Goal: Task Accomplishment & Management: Manage account settings

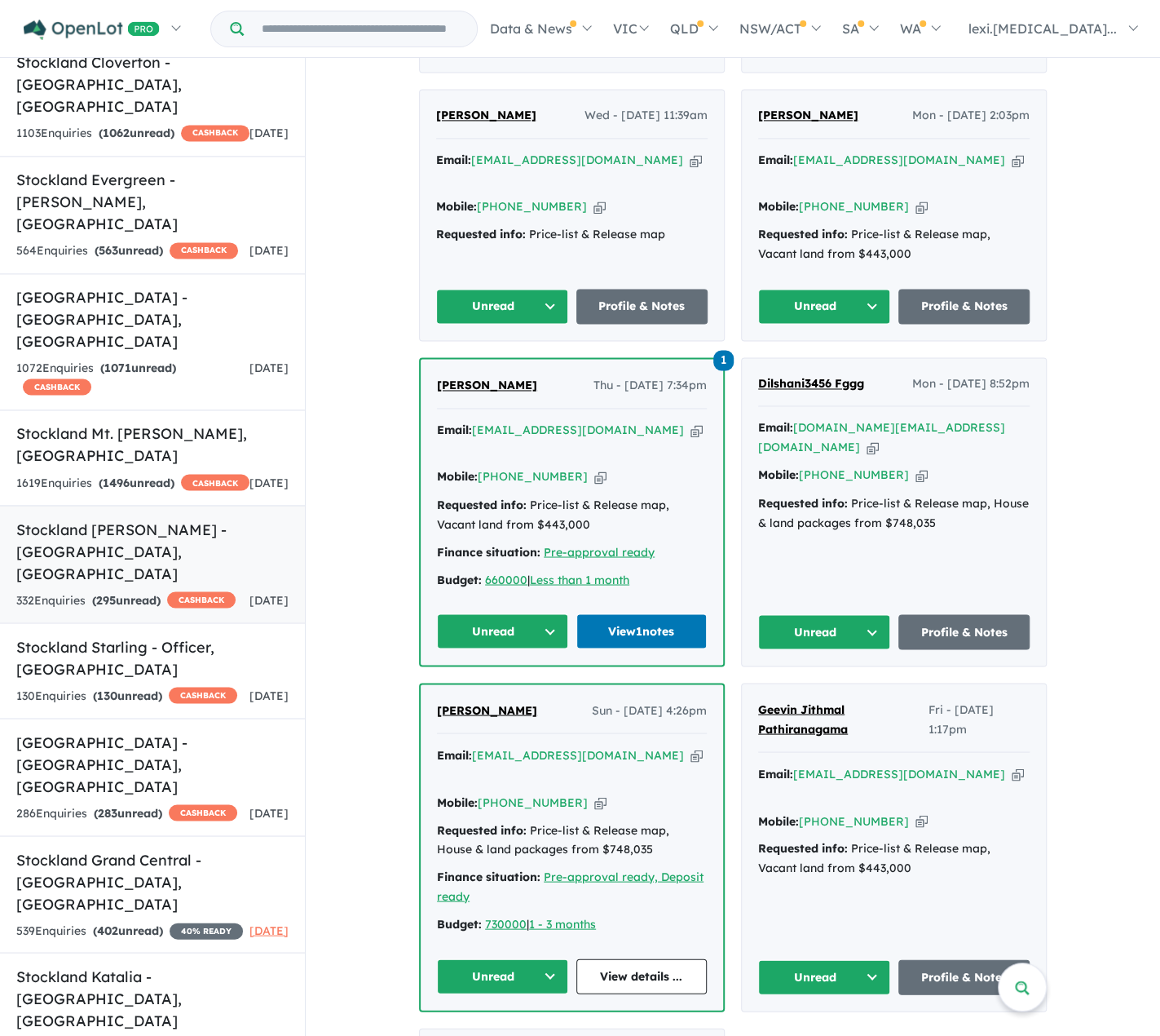
scroll to position [1305, 0]
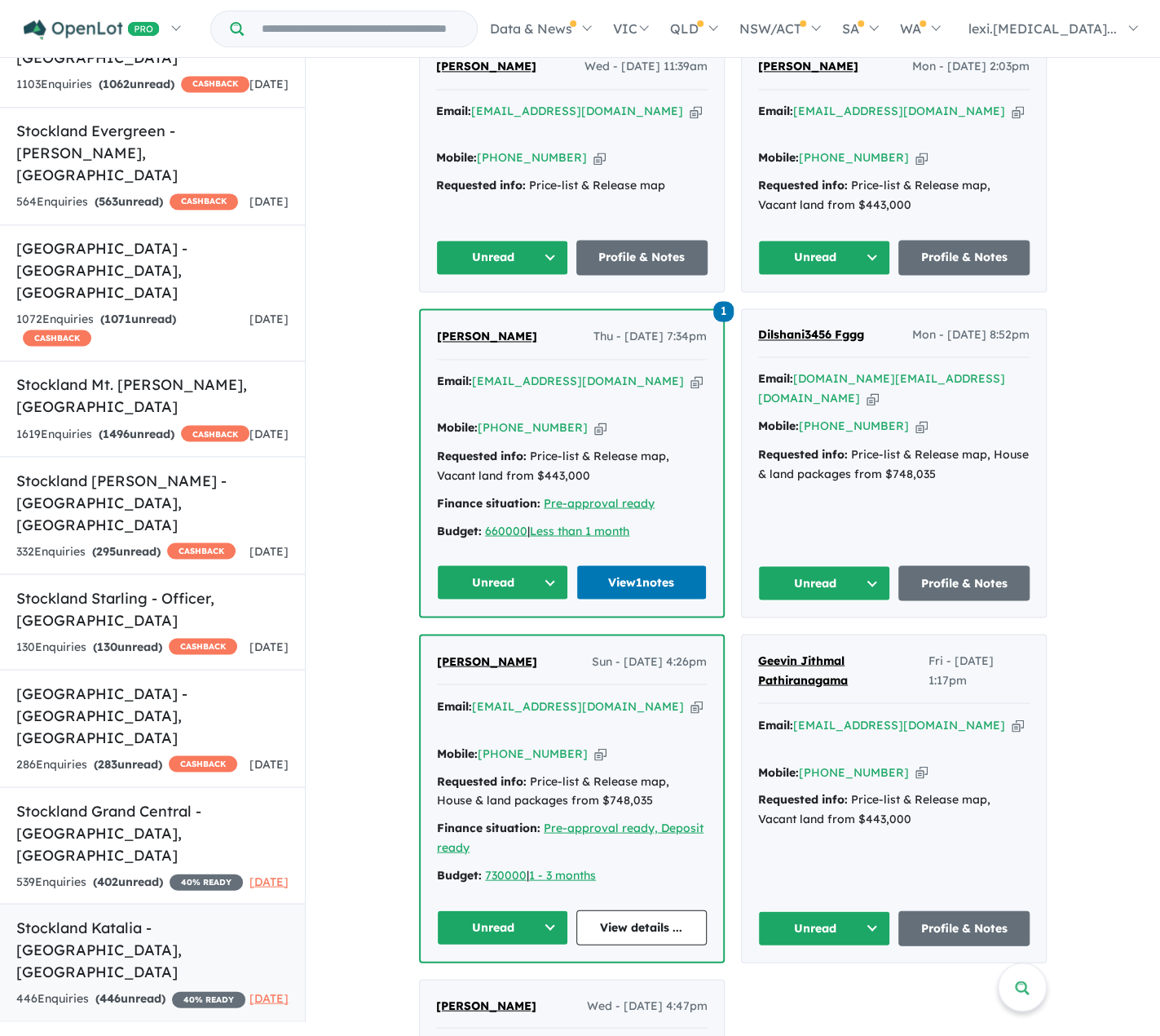
click at [137, 916] on h5 "Stockland Katalia - [GEOGRAPHIC_DATA] , [GEOGRAPHIC_DATA]" at bounding box center [153, 949] width 273 height 66
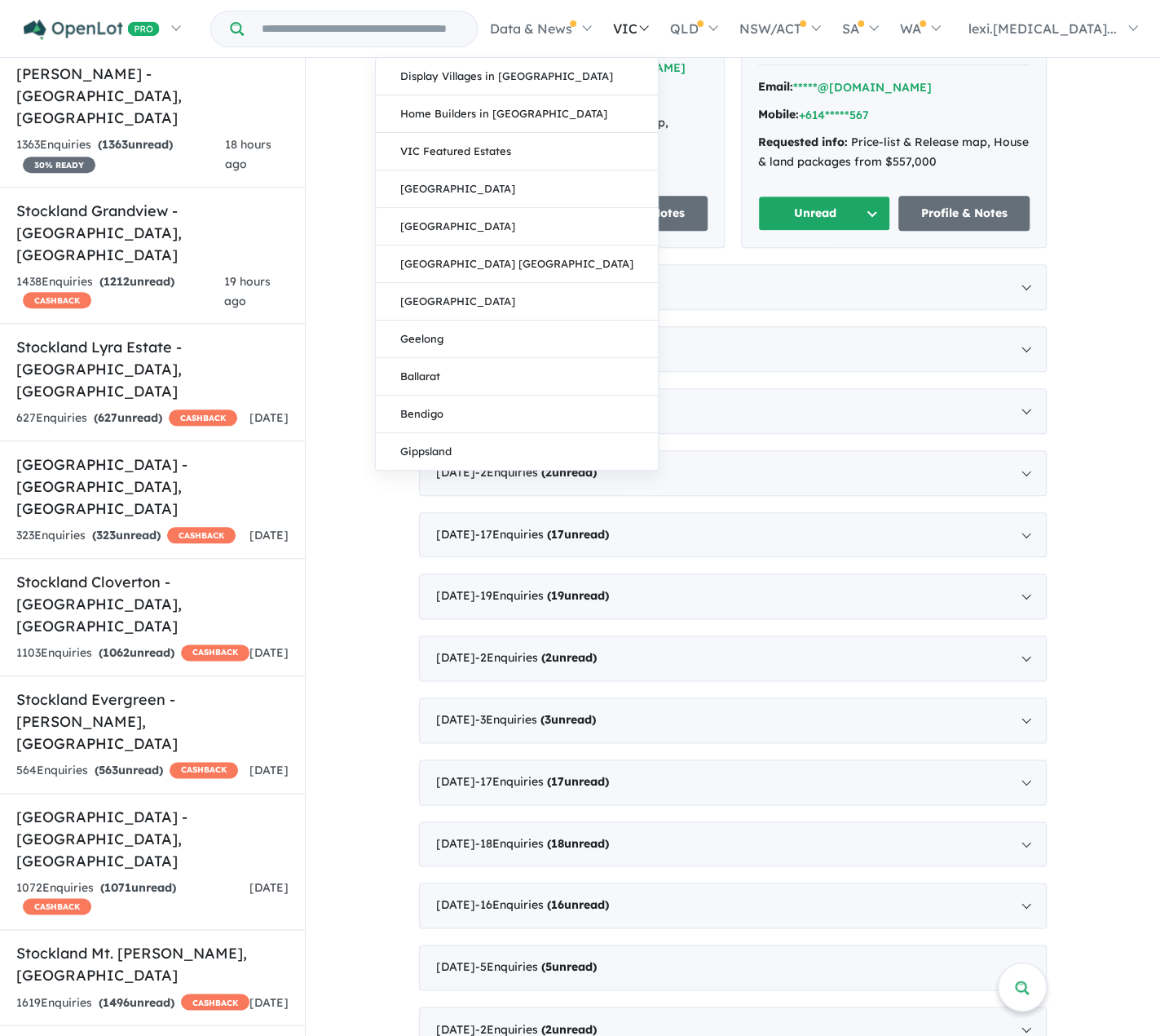
scroll to position [734, 0]
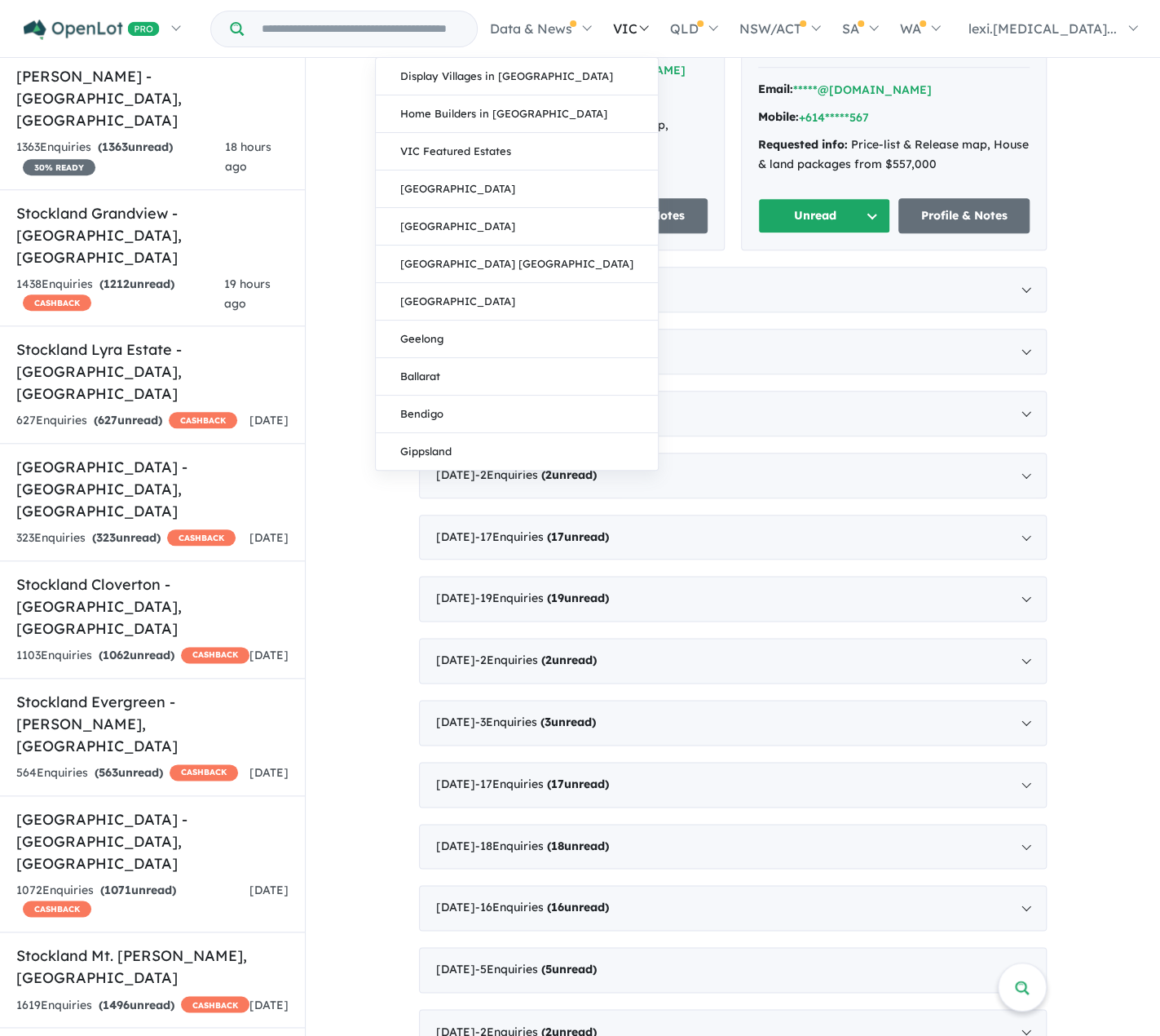
click at [659, 28] on link "VIC" at bounding box center [630, 28] width 57 height 57
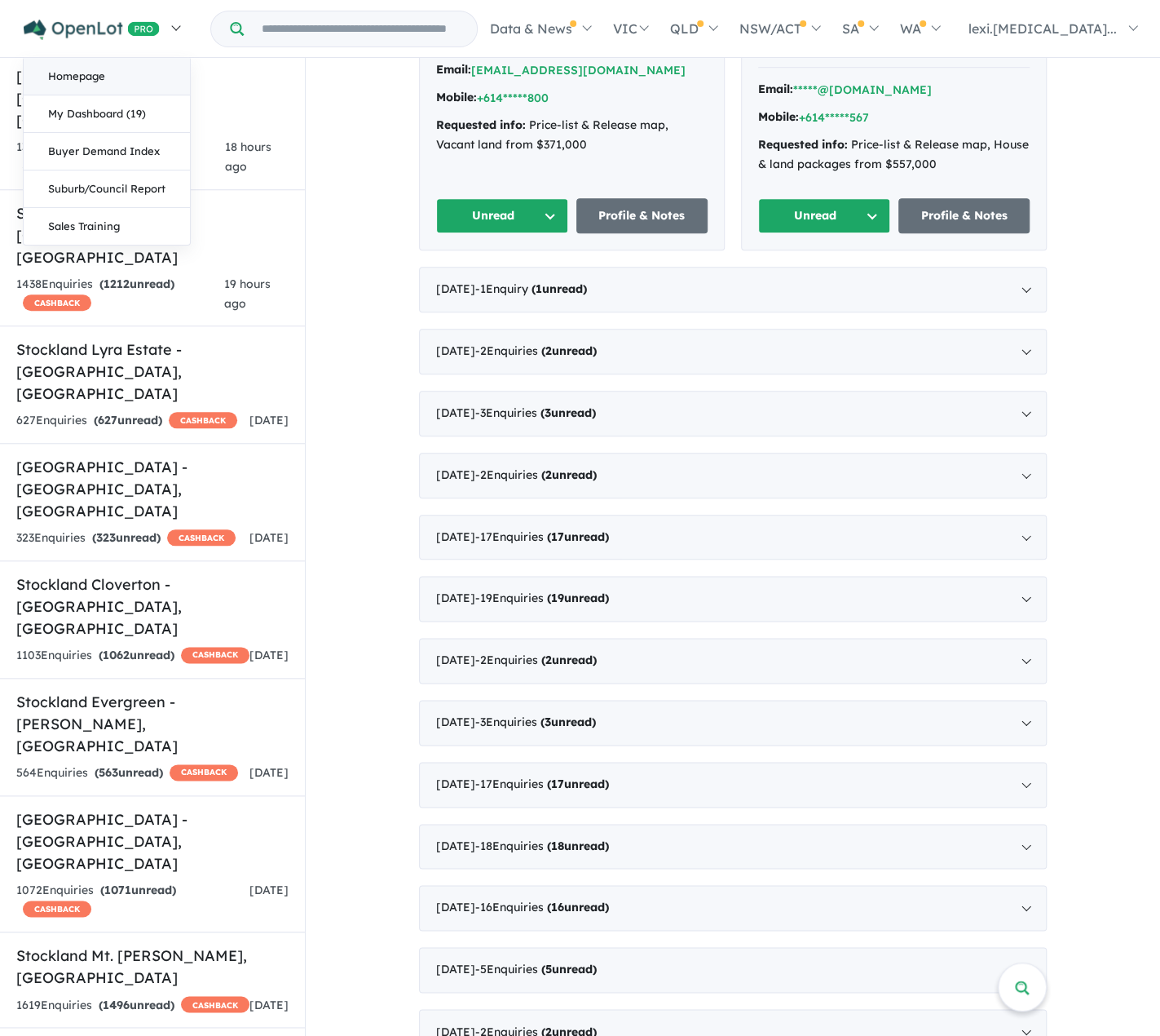
click at [112, 78] on link "Homepage" at bounding box center [106, 76] width 166 height 37
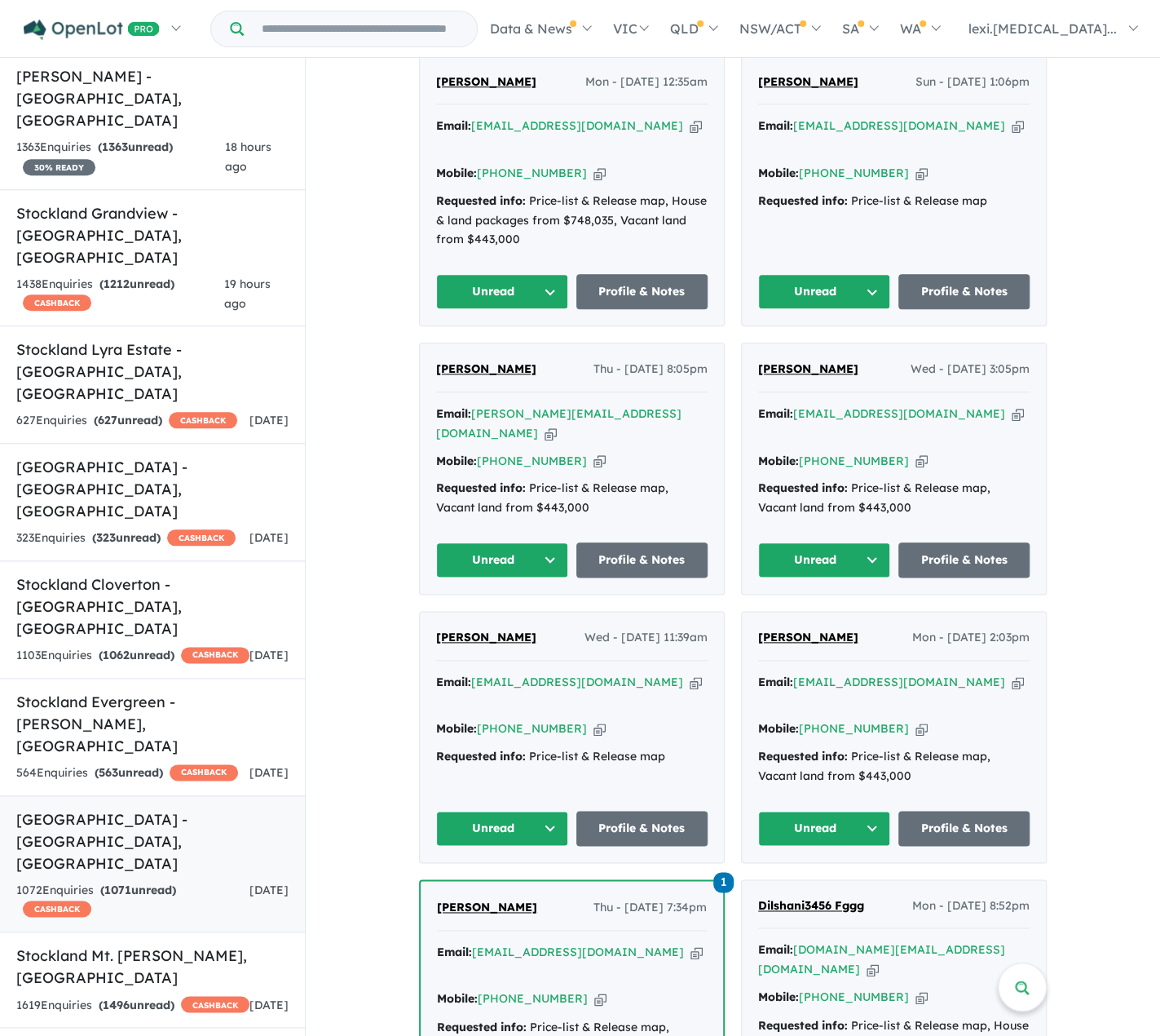
scroll to position [978, 0]
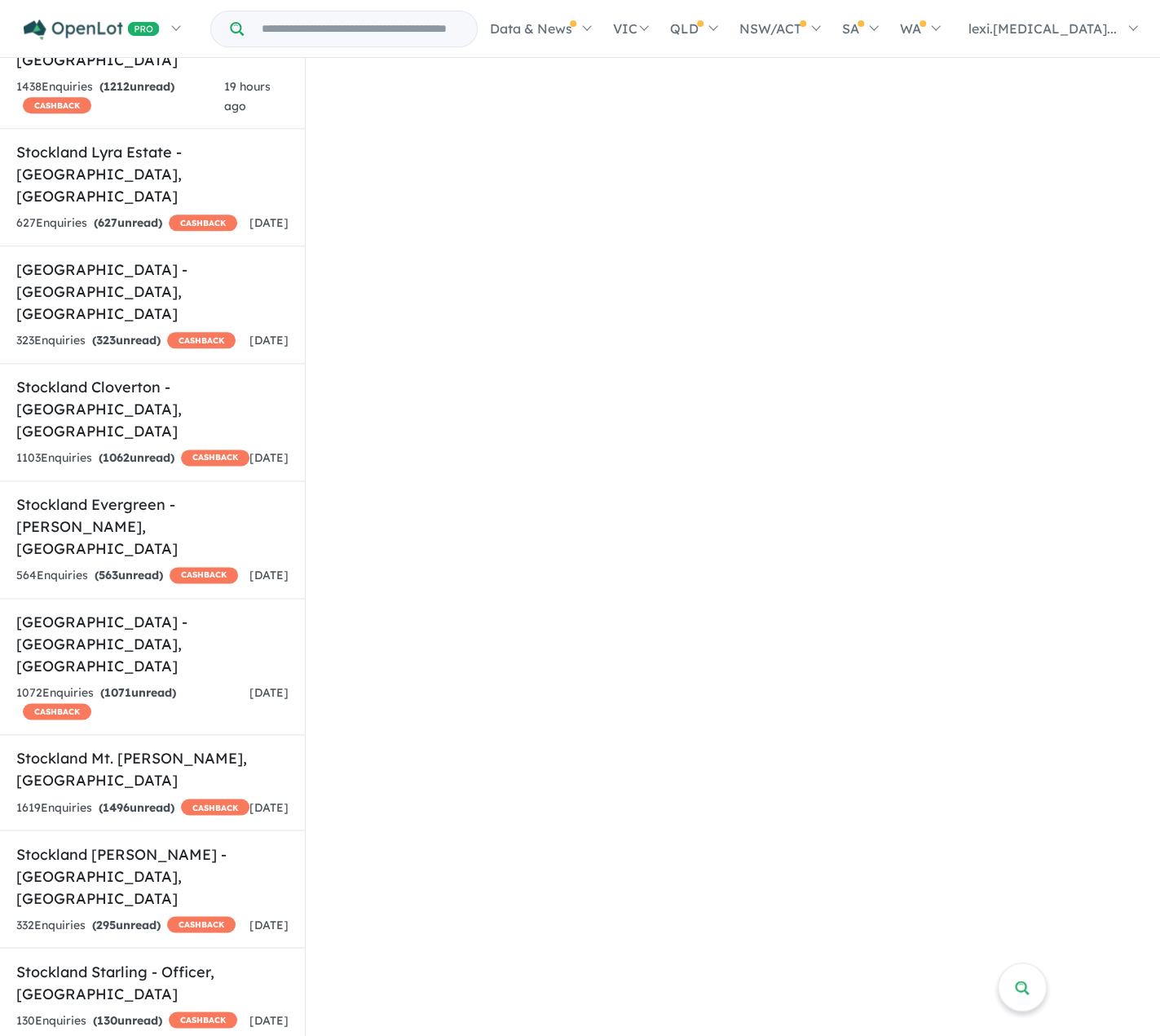
scroll to position [978, 0]
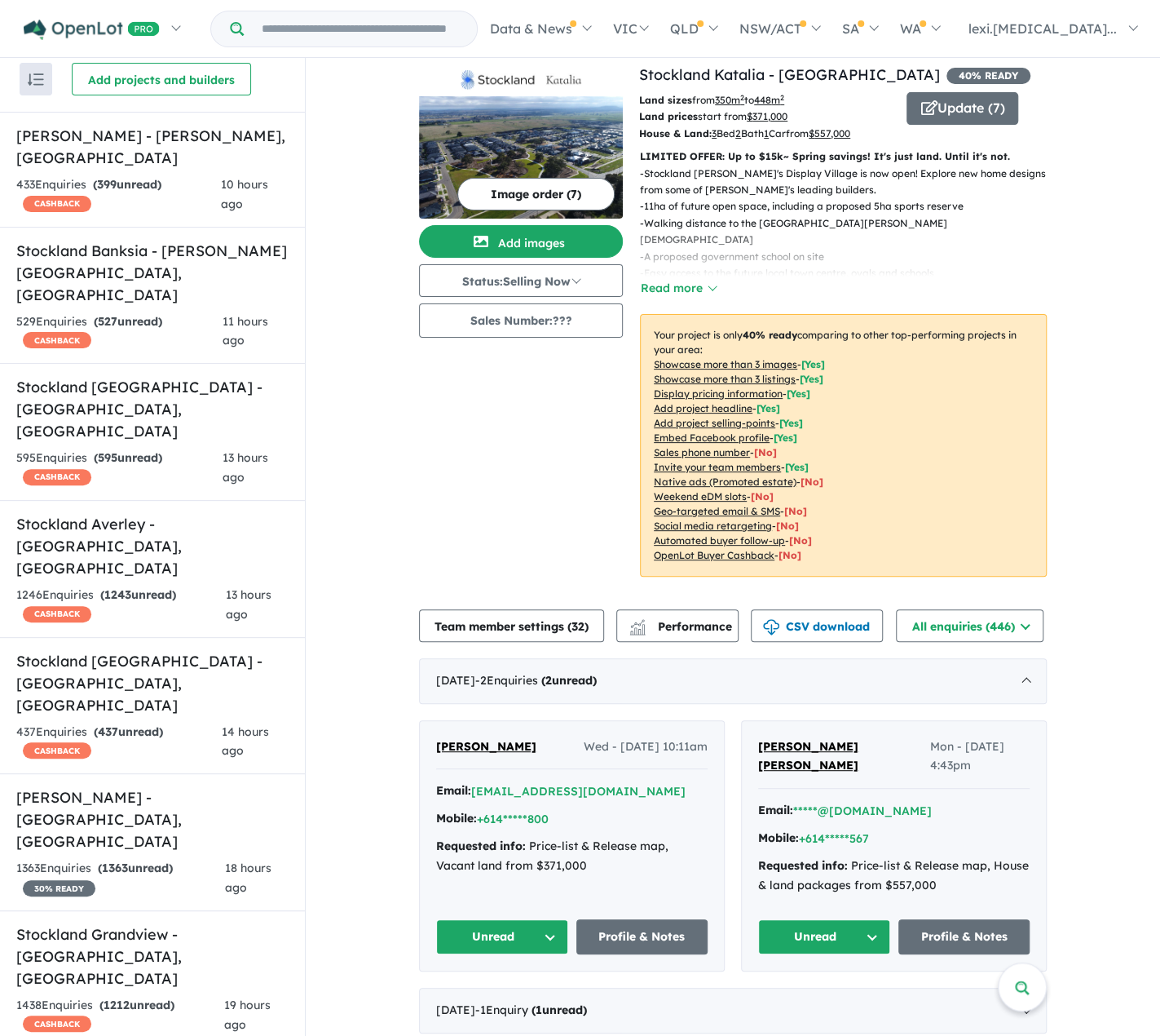
scroll to position [0, 0]
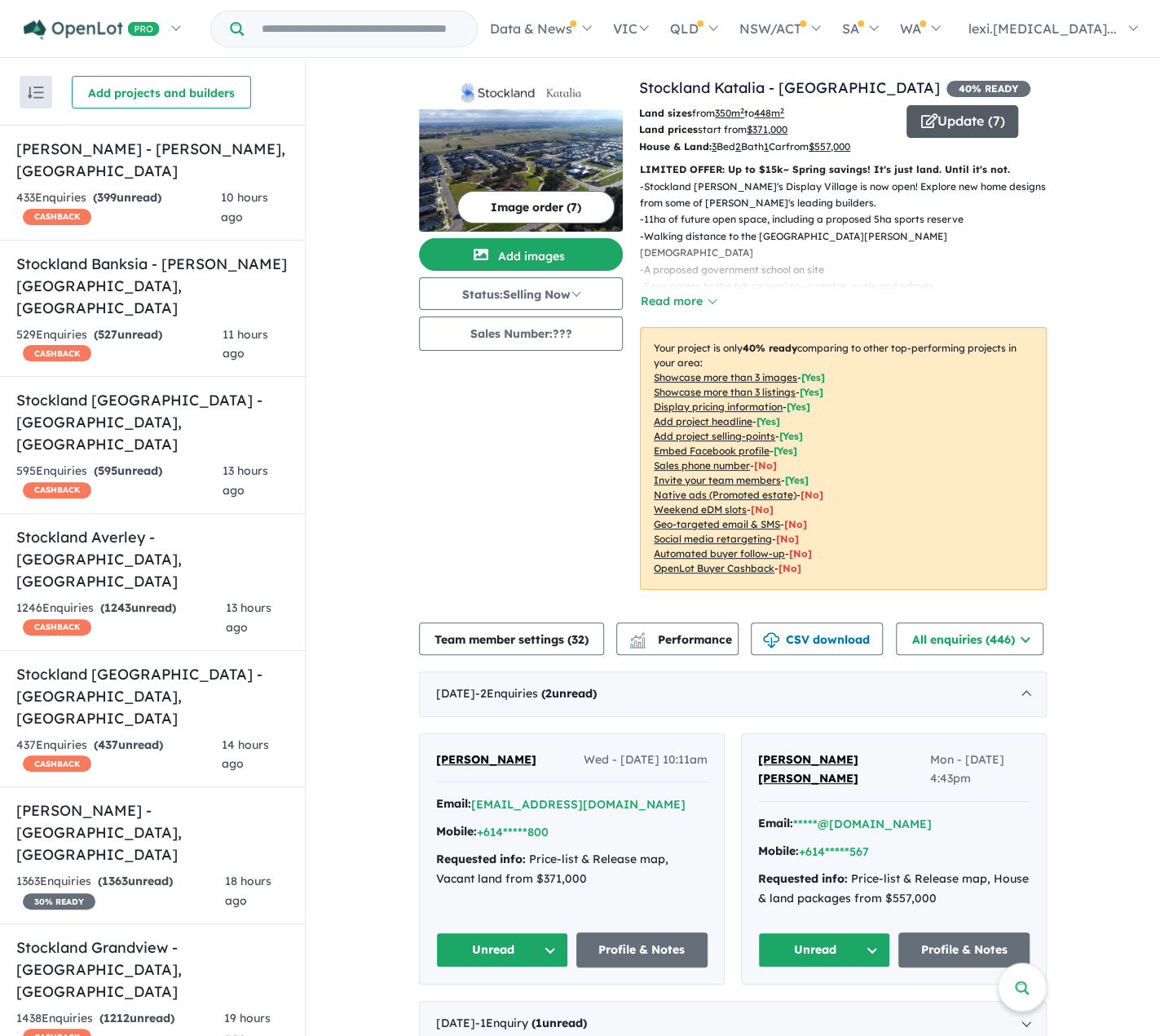
click at [981, 116] on button "Update ( 7 )" at bounding box center [962, 122] width 112 height 33
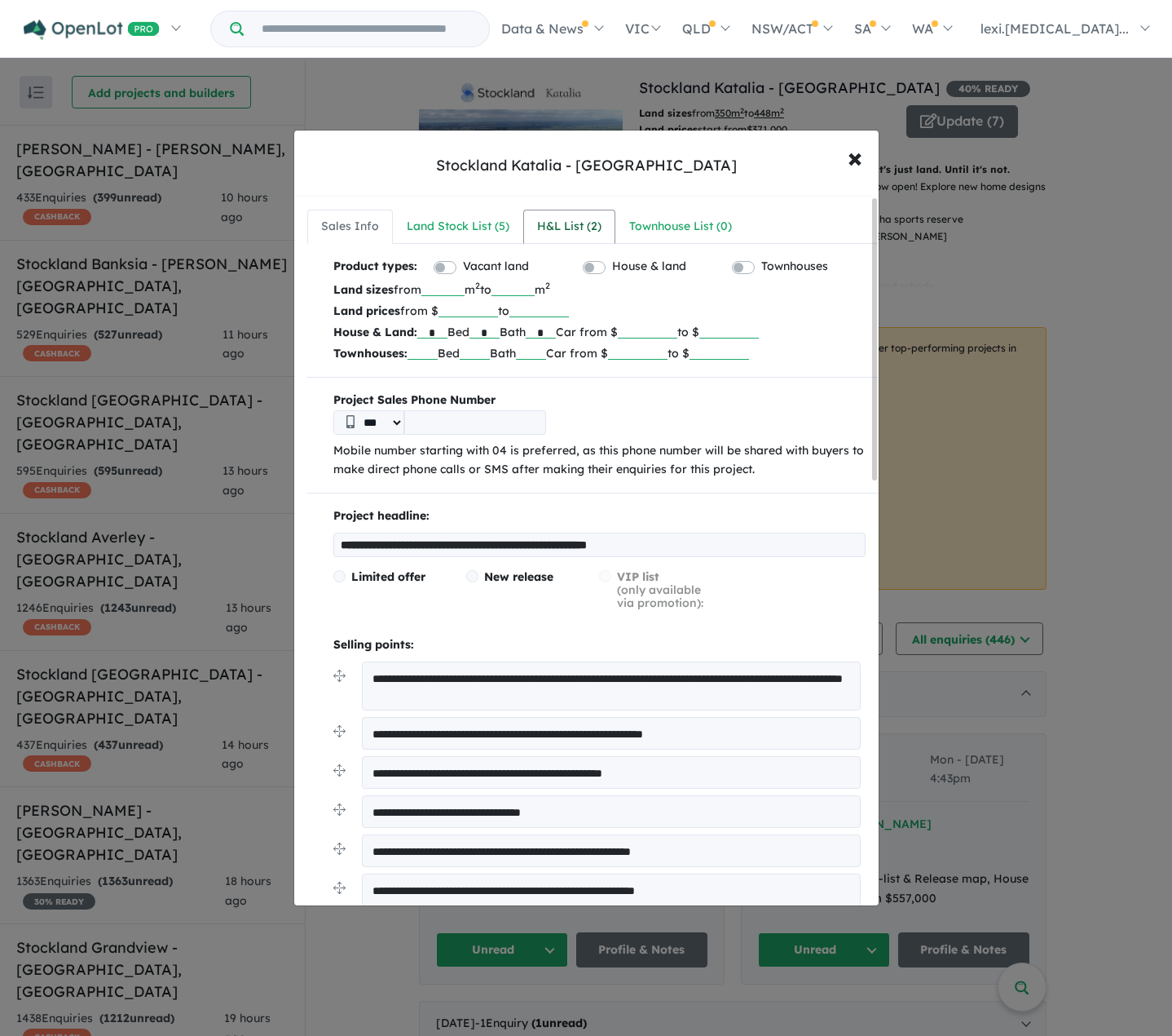
click at [577, 232] on div "H&L List ( 2 )" at bounding box center [569, 226] width 65 height 20
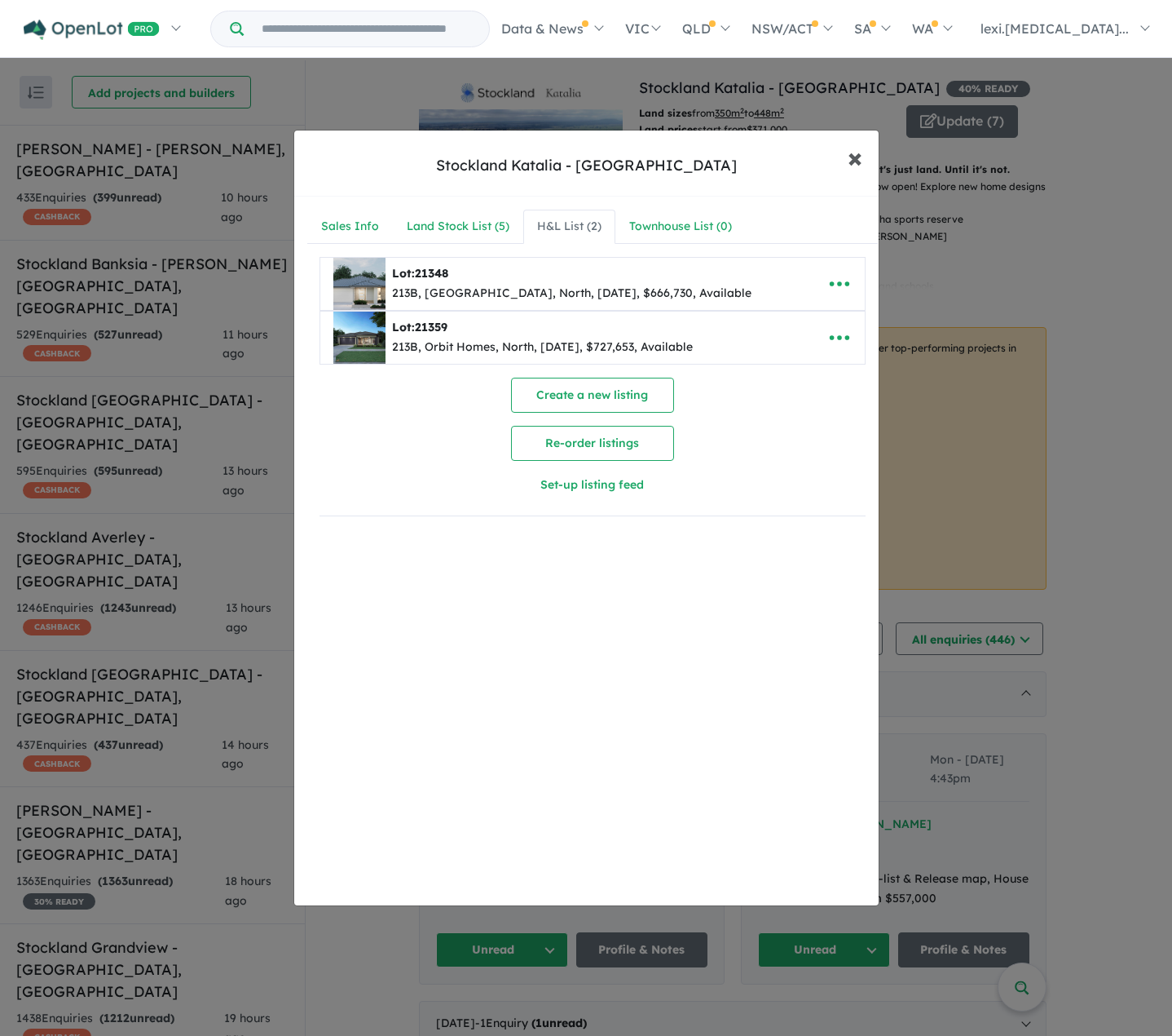
click at [848, 157] on span "×" at bounding box center [855, 157] width 15 height 35
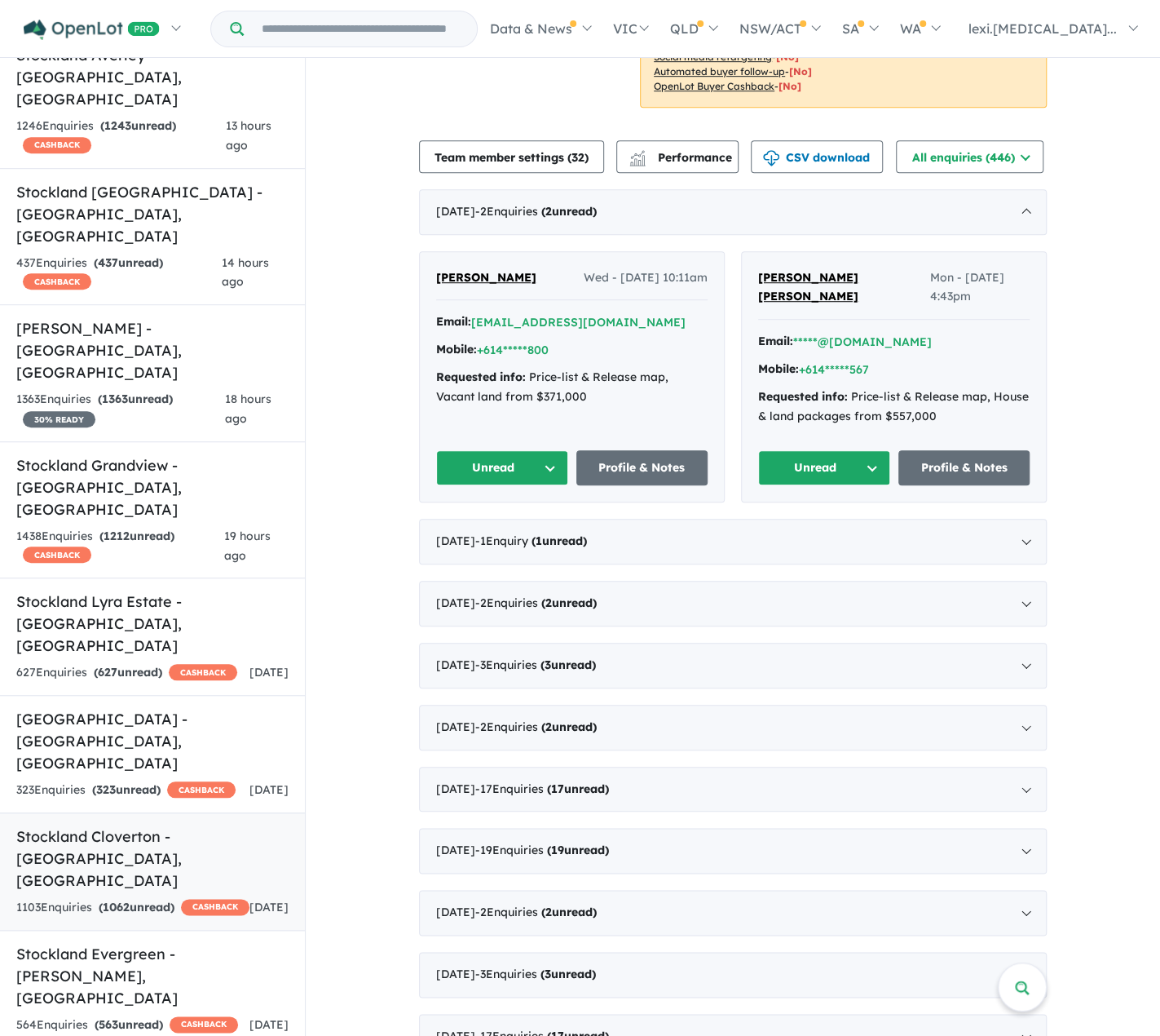
scroll to position [734, 0]
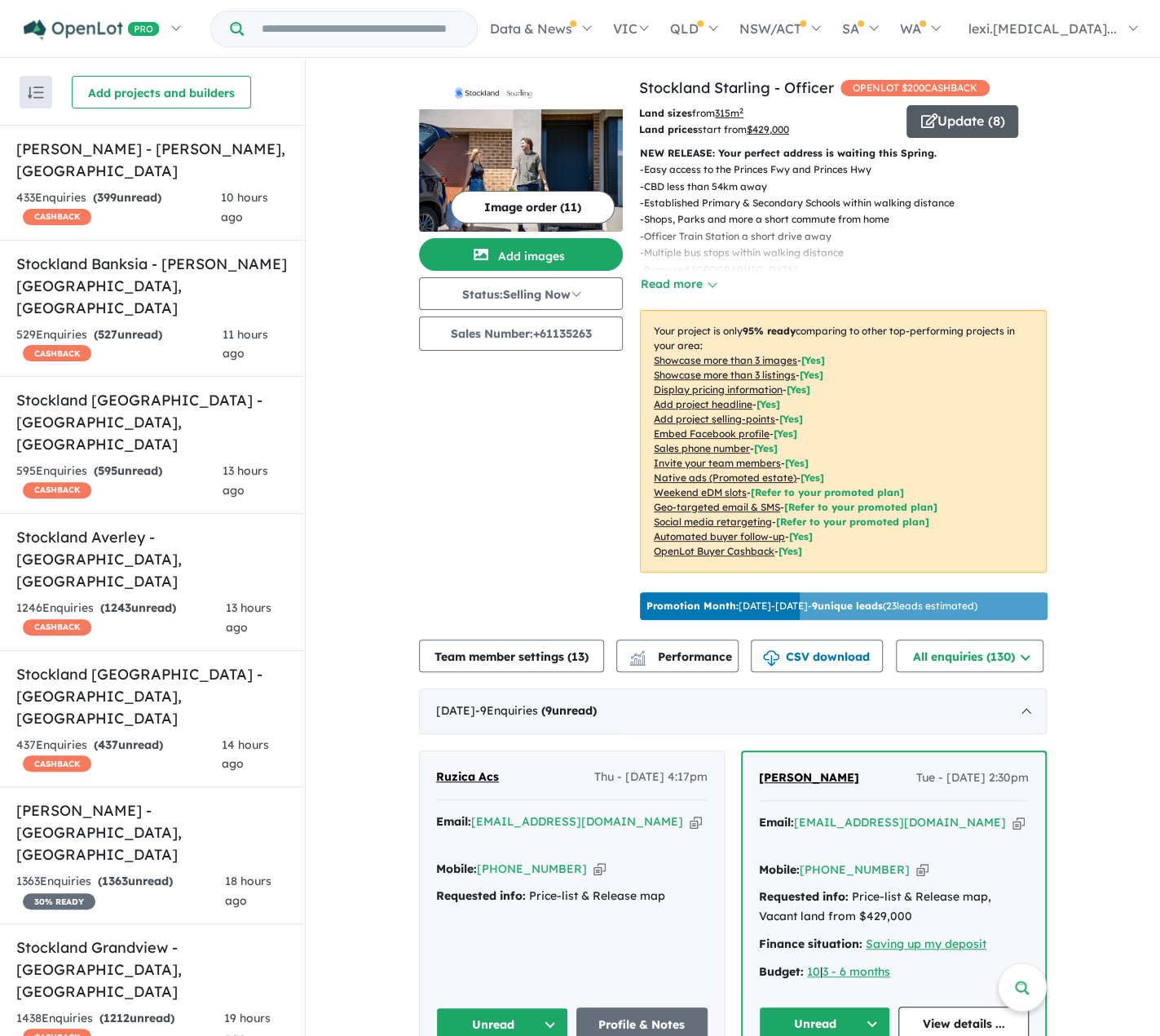
click at [988, 109] on button "Update ( 8 )" at bounding box center [962, 122] width 112 height 33
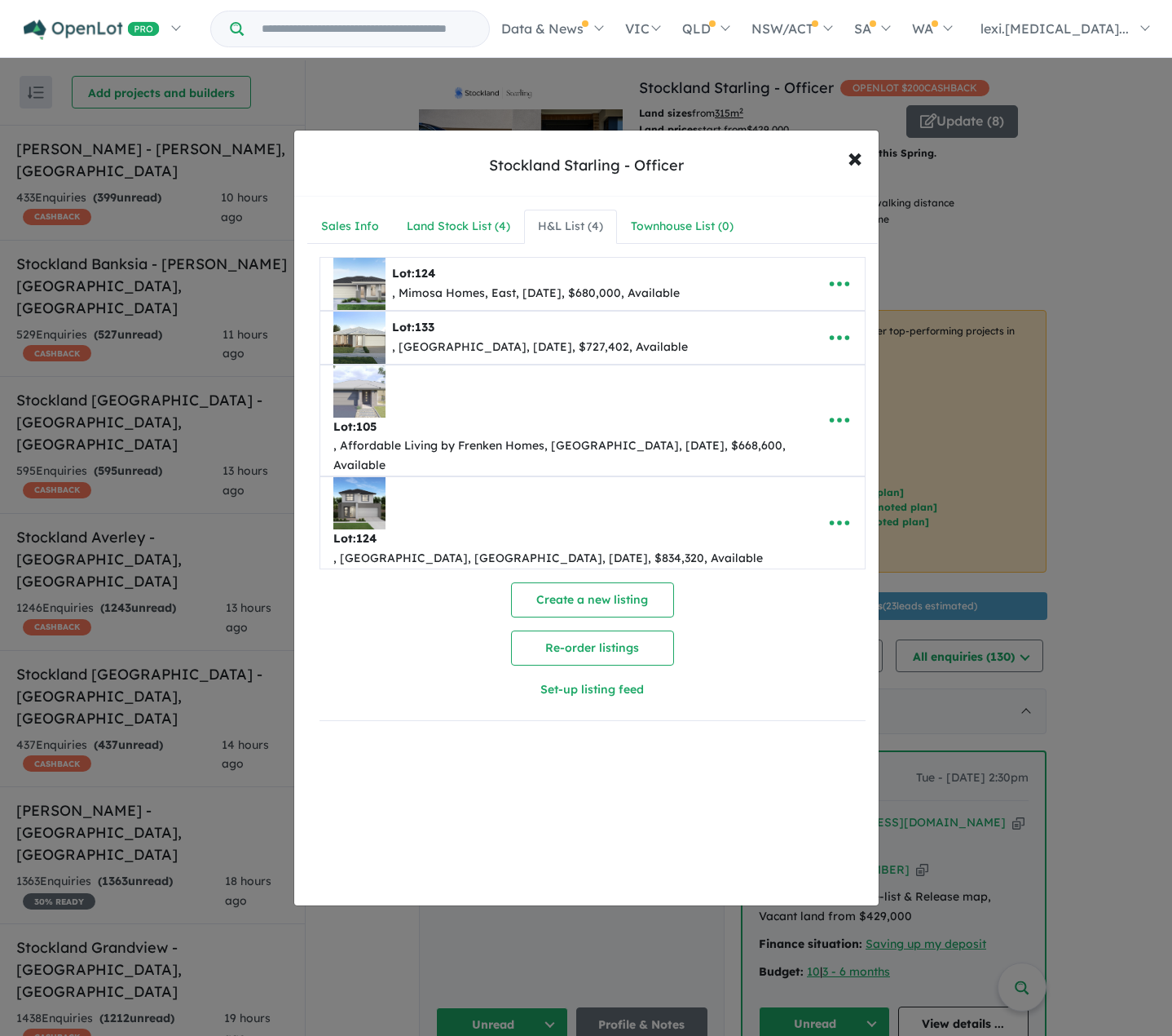
click at [584, 229] on div "H&L List ( 4 )" at bounding box center [571, 226] width 66 height 20
click at [844, 333] on icon "button" at bounding box center [840, 337] width 24 height 24
click at [809, 410] on link "Remove" at bounding box center [804, 414] width 121 height 37
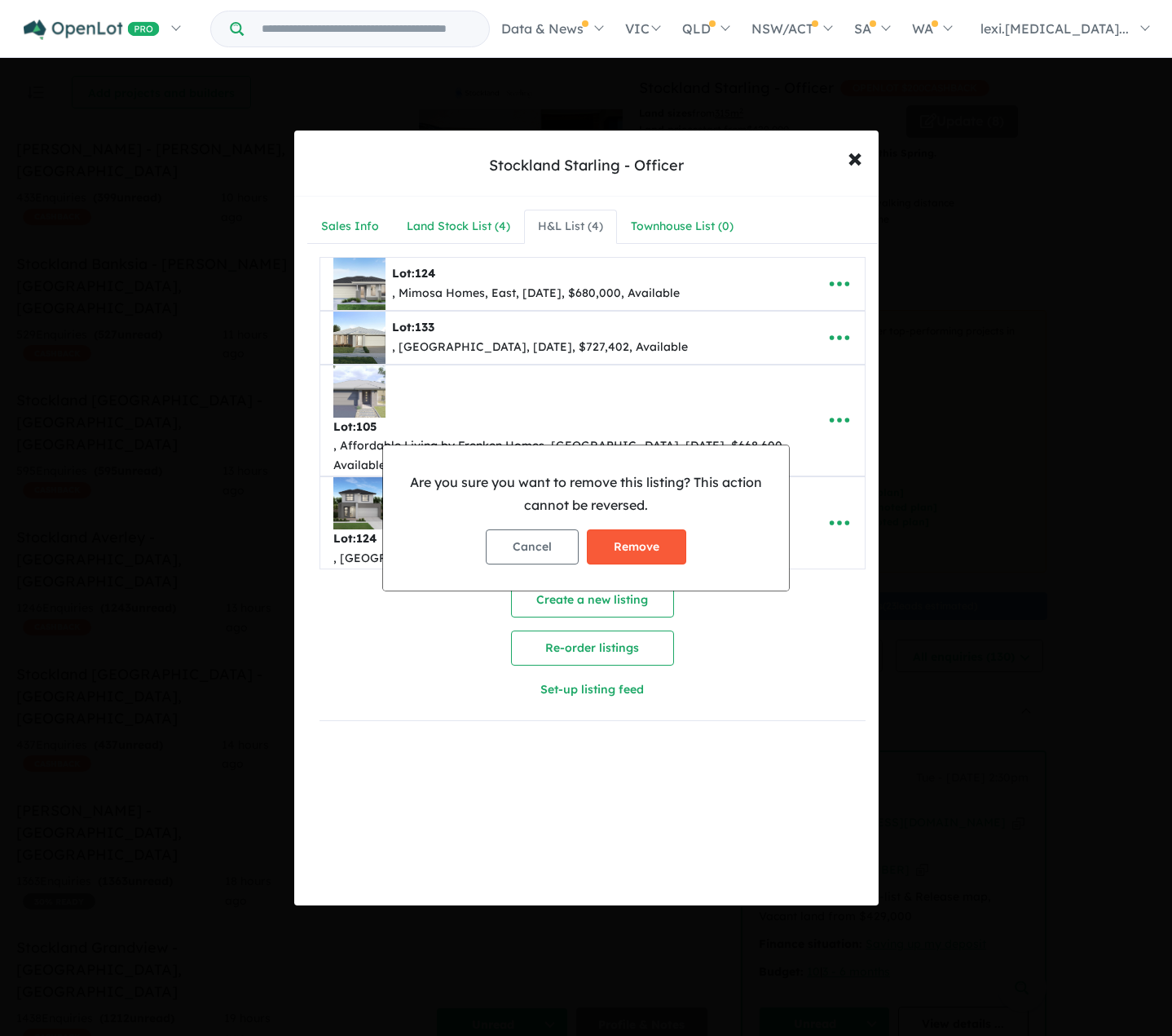
click at [633, 540] on button "Remove" at bounding box center [636, 547] width 99 height 35
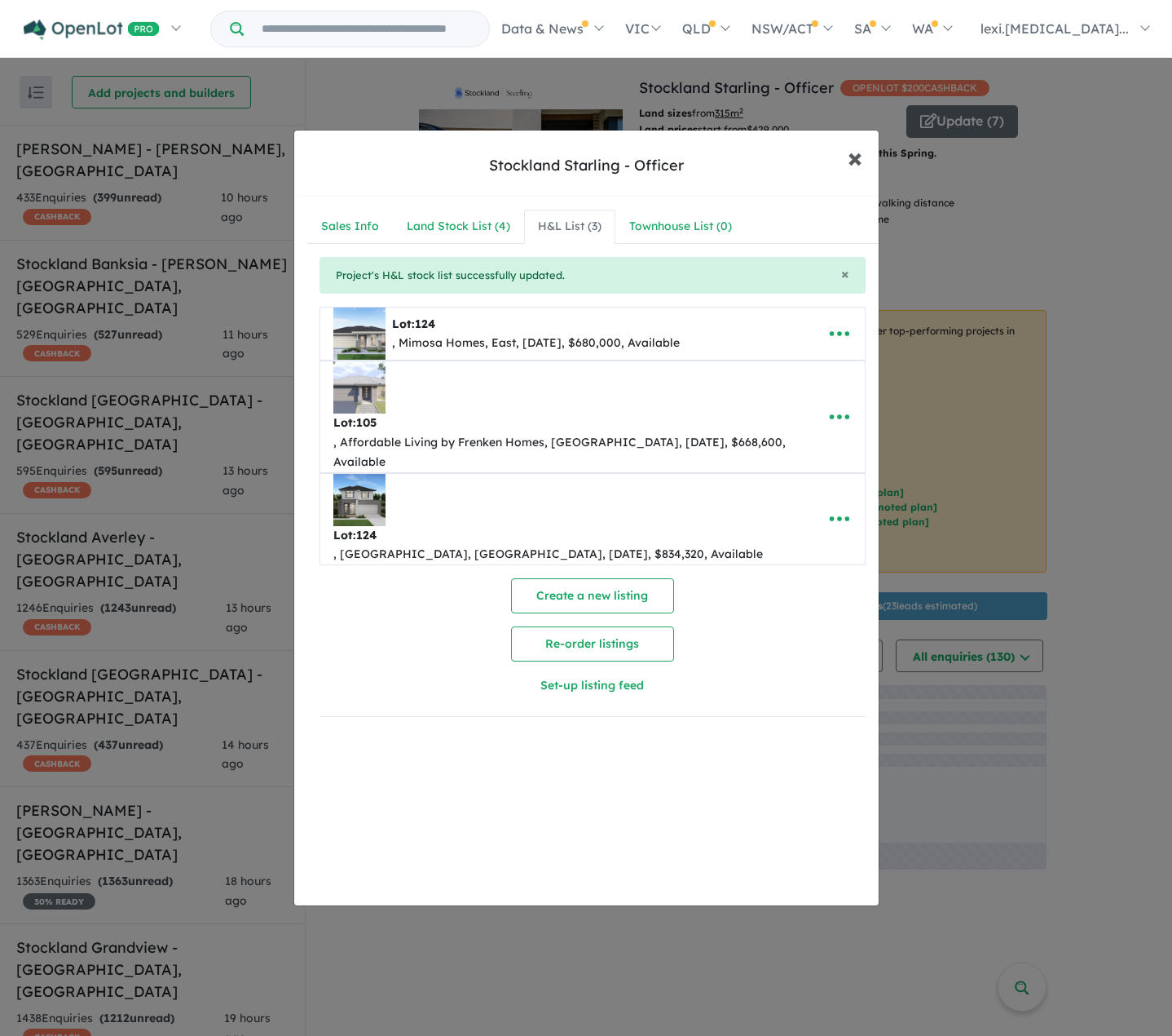
click at [856, 162] on span "×" at bounding box center [855, 157] width 15 height 35
